Goal: Information Seeking & Learning: Learn about a topic

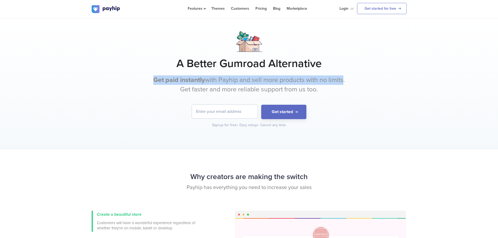
drag, startPoint x: 153, startPoint y: 81, endPoint x: 342, endPoint y: 77, distance: 188.7
click at [342, 77] on div "A Better Gumroad Alternative Get paid instantly with Payhip and sell more produ…" at bounding box center [249, 79] width 315 height 97
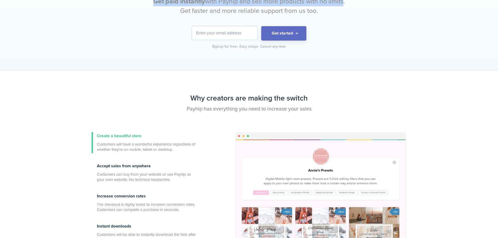
scroll to position [131, 0]
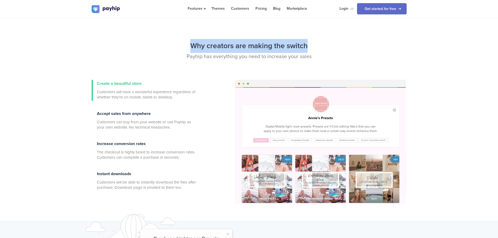
drag, startPoint x: 187, startPoint y: 46, endPoint x: 319, endPoint y: 46, distance: 131.4
click at [319, 46] on h2 "Why creators are making the switch" at bounding box center [249, 46] width 315 height 14
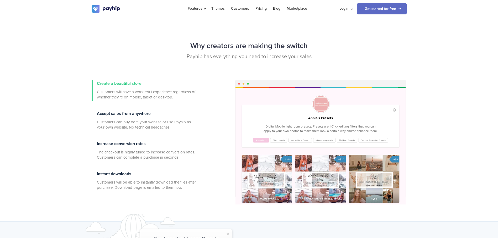
drag, startPoint x: 319, startPoint y: 46, endPoint x: 309, endPoint y: 65, distance: 21.0
click at [311, 64] on div "Why creators are making the switch Payhip has everything you need to increase y…" at bounding box center [249, 59] width 323 height 41
drag, startPoint x: 225, startPoint y: 63, endPoint x: 316, endPoint y: 59, distance: 91.1
click at [316, 59] on p "Payhip has everything you need to increase your sales" at bounding box center [249, 57] width 315 height 8
click at [235, 63] on div "Why creators are making the switch Payhip has everything you need to increase y…" at bounding box center [249, 59] width 323 height 41
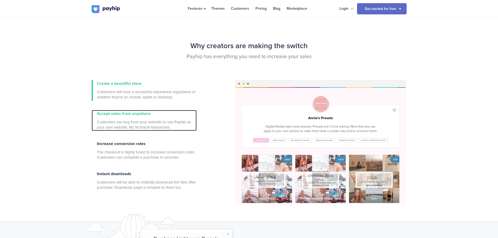
click at [126, 119] on div "Accept sales from anywhere Customers can buy from your website or use Payhip as…" at bounding box center [147, 120] width 100 height 21
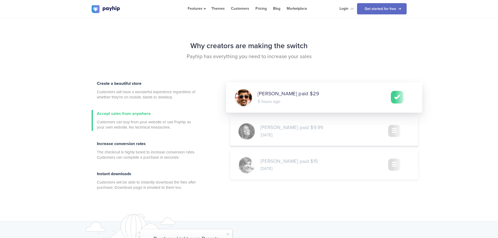
click at [270, 93] on span "[PERSON_NAME] paid $29" at bounding box center [287, 94] width 61 height 7
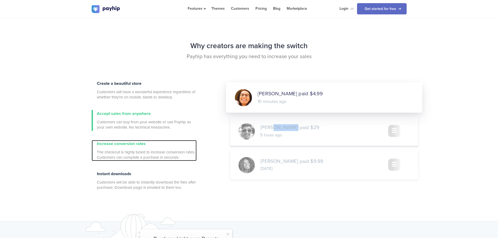
click at [146, 154] on span "The checkout is highly tuned to increase conversion rates. Customers can comple…" at bounding box center [147, 155] width 100 height 10
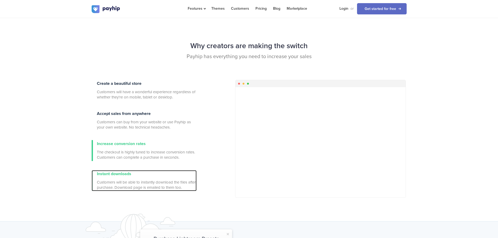
click at [130, 180] on div "Instant downloads Customers will be able to instantly download the files after …" at bounding box center [147, 181] width 100 height 21
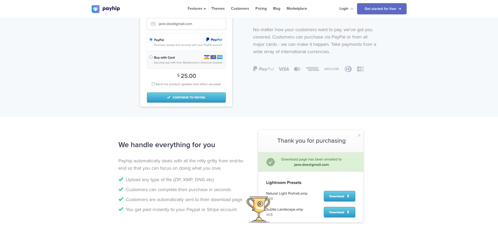
scroll to position [315, 0]
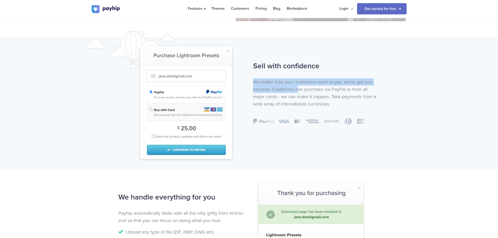
drag, startPoint x: 252, startPoint y: 82, endPoint x: 299, endPoint y: 87, distance: 47.2
click at [299, 87] on div "Sell with confidence No matter how your customers want to pay, we've got you co…" at bounding box center [316, 92] width 135 height 66
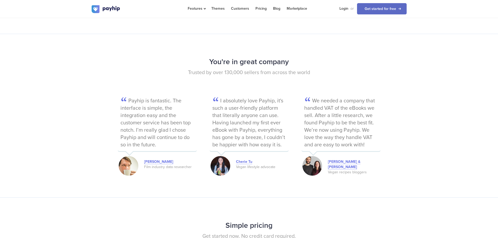
scroll to position [656, 0]
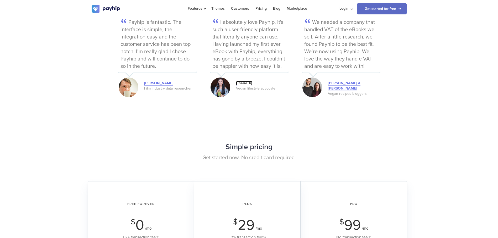
click at [241, 83] on link "Cherie Tu" at bounding box center [244, 83] width 16 height 5
click at [332, 81] on link "[PERSON_NAME] & [PERSON_NAME]" at bounding box center [344, 86] width 33 height 10
click at [338, 85] on link "[PERSON_NAME] & [PERSON_NAME]" at bounding box center [344, 86] width 33 height 10
click at [338, 84] on link "[PERSON_NAME] & [PERSON_NAME]" at bounding box center [344, 86] width 33 height 10
click at [335, 84] on link "[PERSON_NAME] & [PERSON_NAME]" at bounding box center [344, 86] width 33 height 10
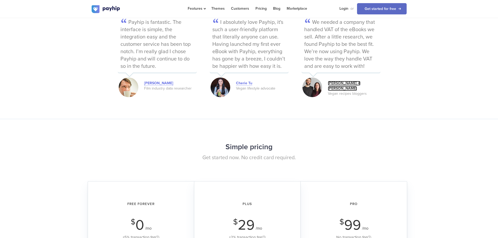
click at [334, 84] on link "[PERSON_NAME] & [PERSON_NAME]" at bounding box center [344, 86] width 33 height 10
click at [314, 89] on img at bounding box center [312, 88] width 20 height 20
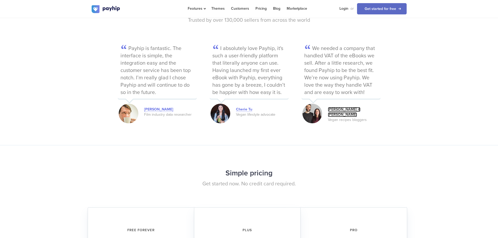
click at [342, 109] on link "[PERSON_NAME] & [PERSON_NAME]" at bounding box center [344, 112] width 33 height 10
drag, startPoint x: 342, startPoint y: 109, endPoint x: 297, endPoint y: -19, distance: 135.8
click at [297, 0] on html "Features Sell Digital Downloads Online Courses Coaching Grow or" at bounding box center [249, 179] width 498 height 1619
click at [164, 110] on link "[PERSON_NAME]" at bounding box center [158, 109] width 29 height 5
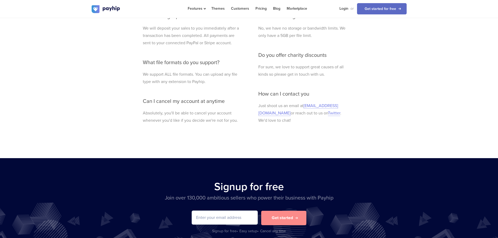
scroll to position [1259, 0]
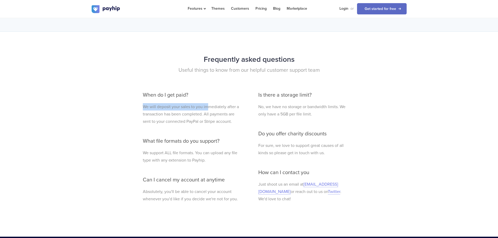
drag, startPoint x: 143, startPoint y: 105, endPoint x: 209, endPoint y: 108, distance: 66.5
click at [209, 108] on div "When do I get paid? We will deposit your sales to you immediately after a trans…" at bounding box center [191, 151] width 105 height 129
drag, startPoint x: 209, startPoint y: 108, endPoint x: 198, endPoint y: 116, distance: 14.0
click at [198, 116] on p "We will deposit your sales to you immediately after a transaction has been comp…" at bounding box center [191, 114] width 97 height 22
drag, startPoint x: 152, startPoint y: 123, endPoint x: 166, endPoint y: 124, distance: 13.9
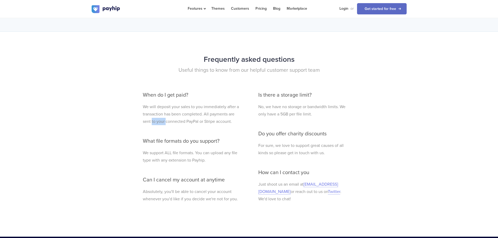
click at [166, 124] on p "We will deposit your sales to you immediately after a transaction has been comp…" at bounding box center [191, 114] width 97 height 22
drag, startPoint x: 166, startPoint y: 124, endPoint x: 177, endPoint y: 125, distance: 11.6
click at [177, 125] on p "We will deposit your sales to you immediately after a transaction has been comp…" at bounding box center [191, 114] width 97 height 22
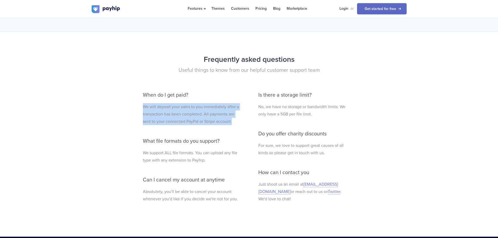
drag, startPoint x: 232, startPoint y: 122, endPoint x: 120, endPoint y: 103, distance: 113.4
click at [120, 103] on div "Frequently asked questions Useful things to know from our helpful customer supp…" at bounding box center [249, 134] width 315 height 163
drag, startPoint x: 120, startPoint y: 103, endPoint x: 153, endPoint y: 119, distance: 36.0
click at [153, 119] on p "We will deposit your sales to you immediately after a transaction has been comp…" at bounding box center [191, 114] width 97 height 22
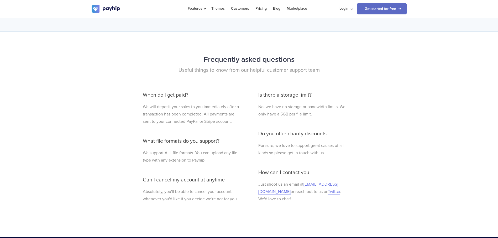
click at [199, 121] on p "We will deposit your sales to you immediately after a transaction has been comp…" at bounding box center [191, 114] width 97 height 22
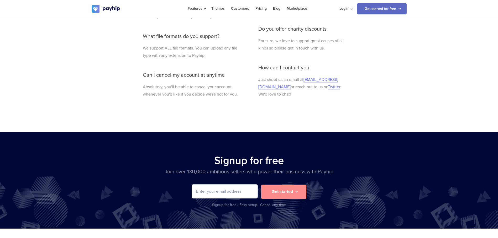
scroll to position [1338, 0]
